Goal: Task Accomplishment & Management: Manage account settings

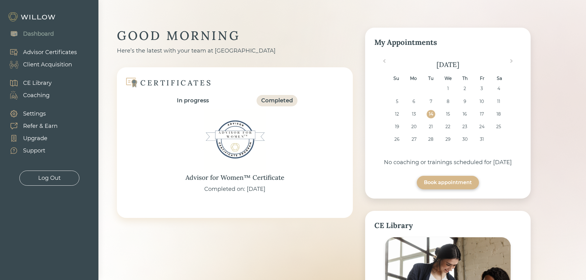
click at [46, 62] on div "Client Acquisition" at bounding box center [47, 65] width 49 height 8
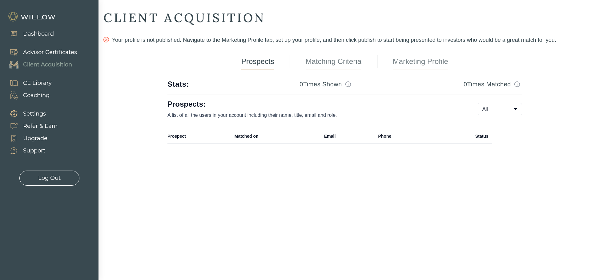
click at [429, 65] on link "Marketing Profile" at bounding box center [419, 61] width 55 height 15
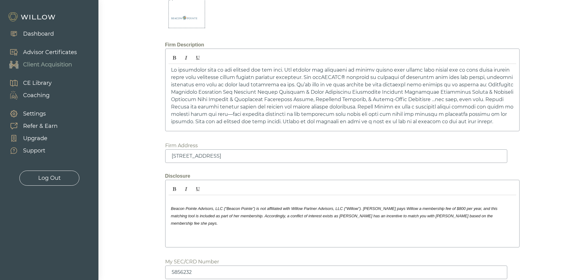
scroll to position [828, 0]
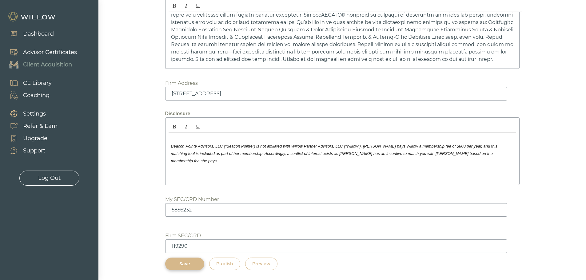
click at [257, 265] on div "Preview" at bounding box center [261, 264] width 18 height 6
click at [226, 266] on div "Publish" at bounding box center [224, 264] width 17 height 6
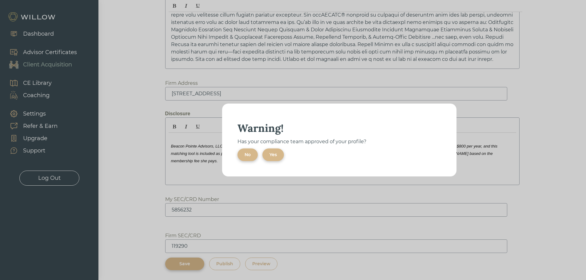
click at [275, 155] on div "Yes" at bounding box center [272, 155] width 7 height 6
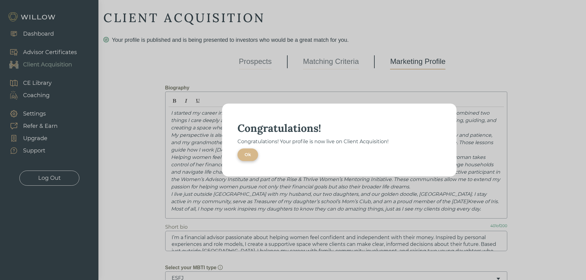
click at [249, 153] on div "Ok" at bounding box center [248, 155] width 6 height 6
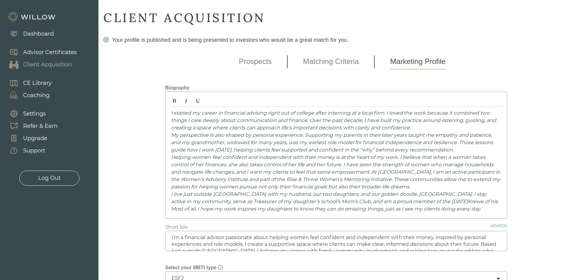
click at [344, 64] on link "Matching Criteria" at bounding box center [331, 61] width 56 height 15
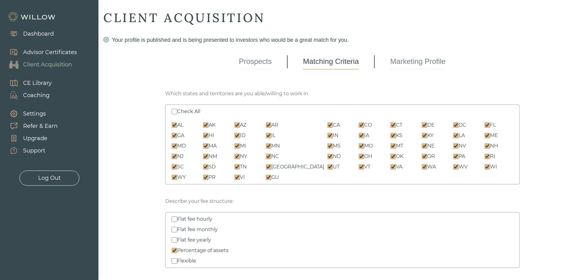
click at [429, 62] on link "Marketing Profile" at bounding box center [417, 61] width 55 height 15
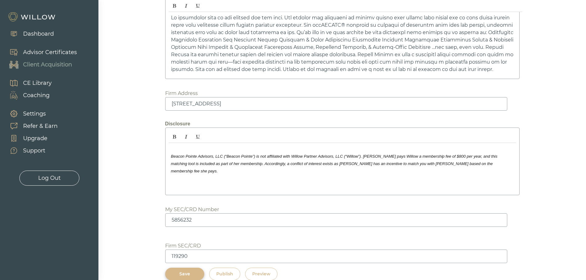
scroll to position [828, 0]
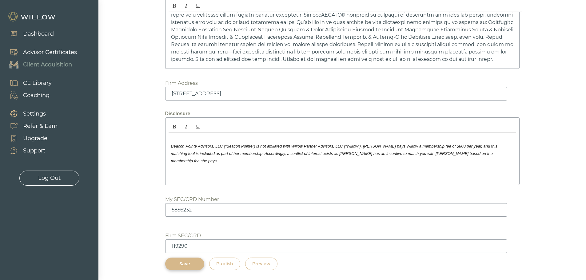
click at [264, 267] on div "Preview" at bounding box center [261, 264] width 18 height 6
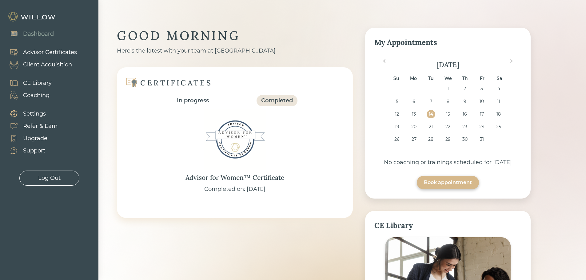
click at [40, 68] on div "Client Acquisition" at bounding box center [47, 65] width 49 height 8
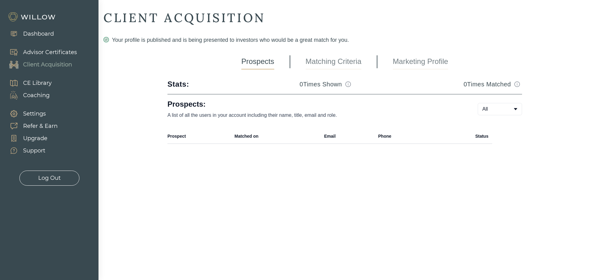
click at [415, 66] on link "Marketing Profile" at bounding box center [419, 61] width 55 height 15
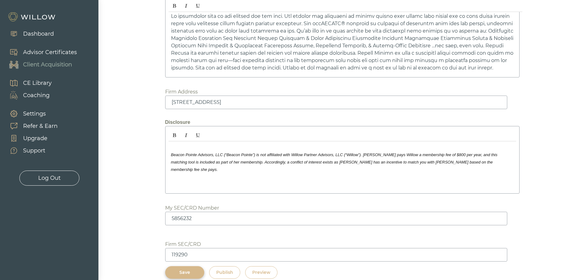
scroll to position [828, 0]
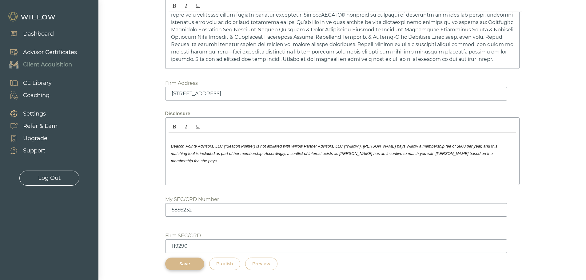
click at [264, 264] on div "Preview" at bounding box center [261, 264] width 18 height 6
